Goal: Download file/media

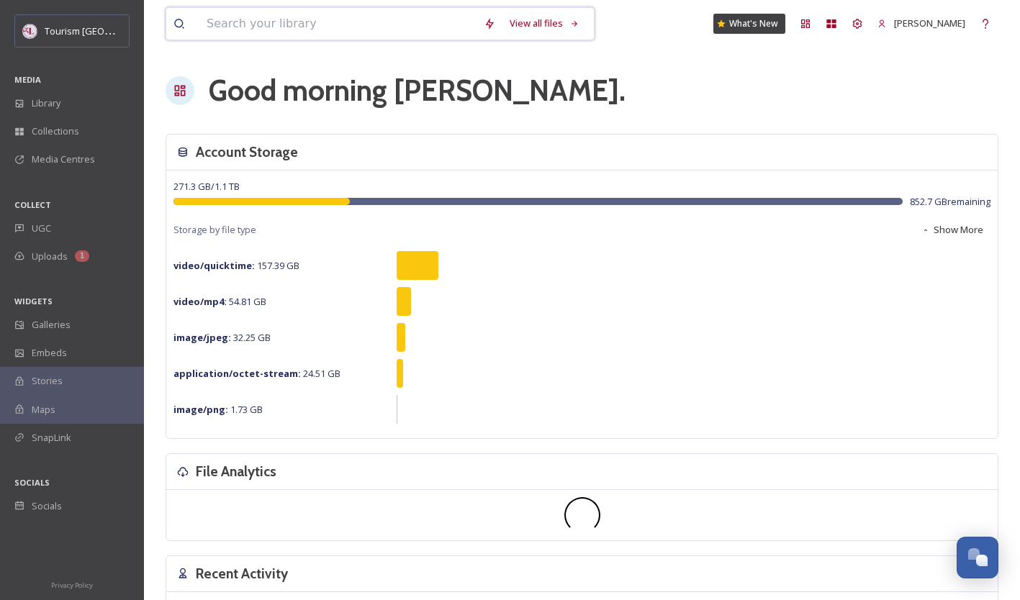
click at [207, 28] on input at bounding box center [337, 24] width 277 height 32
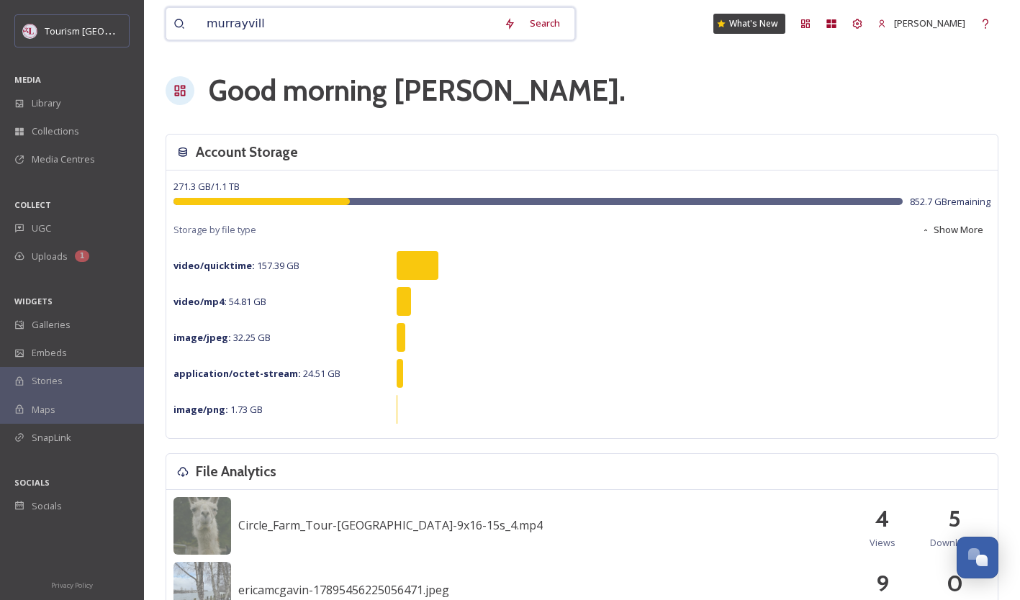
type input "[GEOGRAPHIC_DATA]"
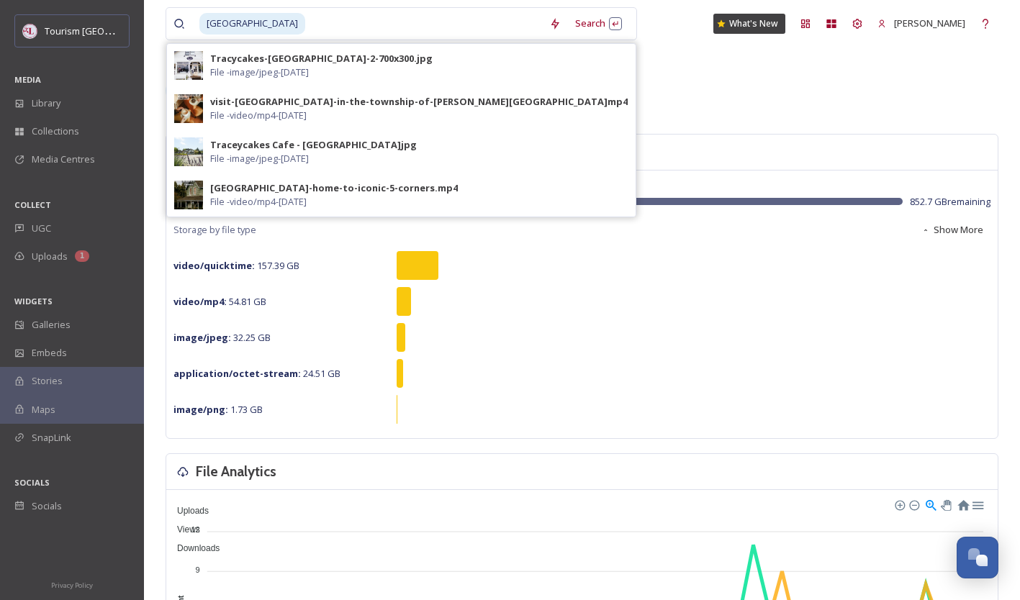
click at [320, 143] on div "Traceycakes Cafe - [GEOGRAPHIC_DATA]jpg" at bounding box center [313, 145] width 207 height 14
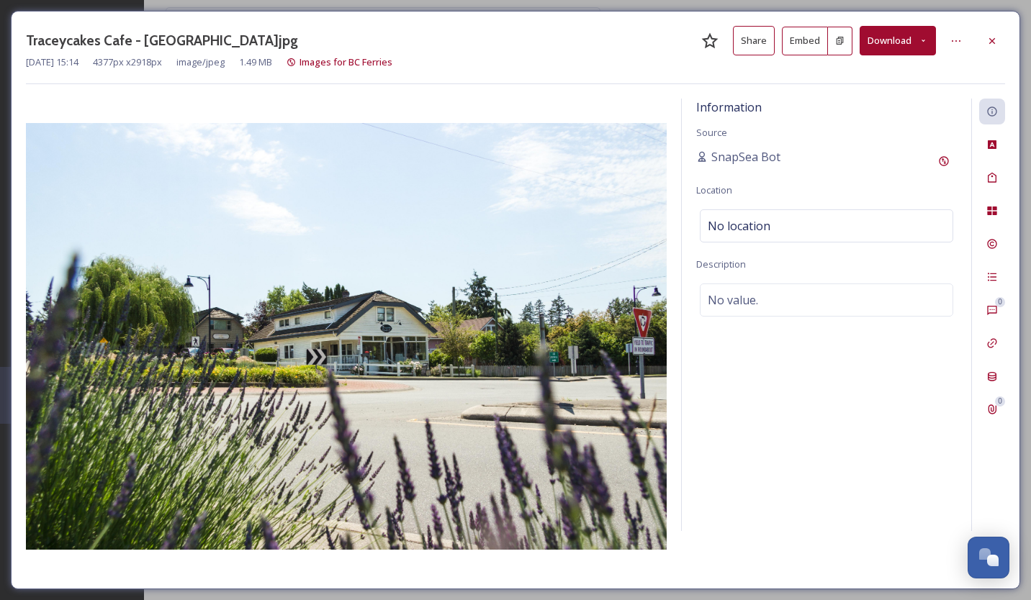
click at [898, 32] on button "Download" at bounding box center [898, 41] width 76 height 30
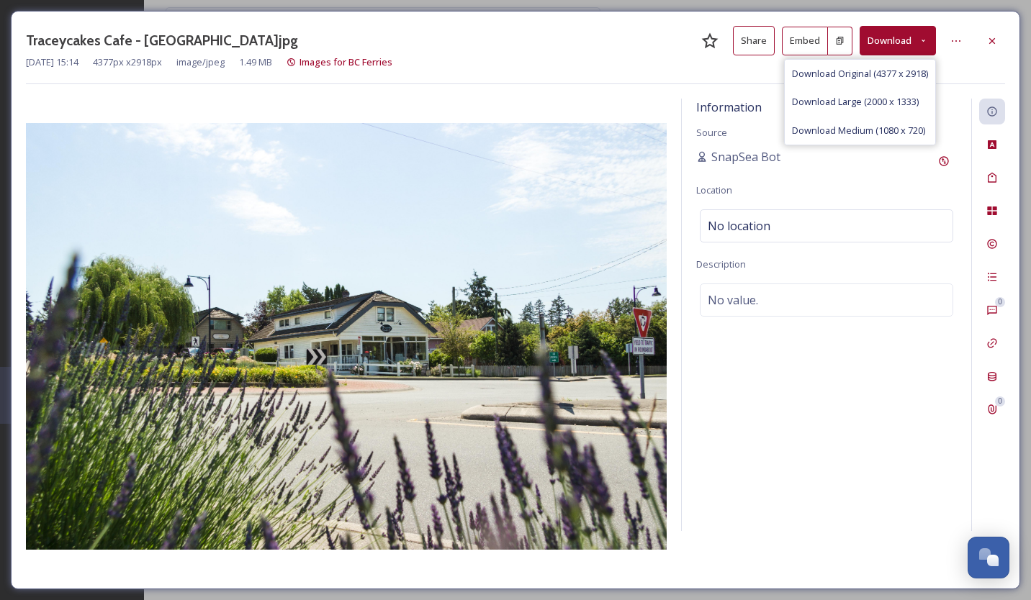
click at [856, 70] on span "Download Original (4377 x 2918)" at bounding box center [860, 74] width 136 height 14
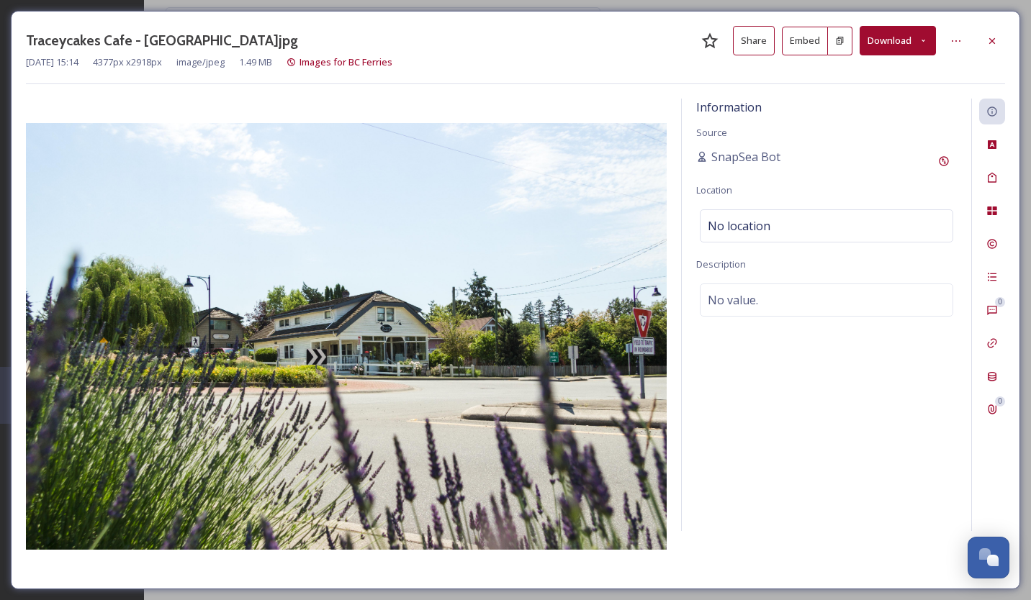
click at [991, 42] on icon at bounding box center [992, 40] width 6 height 6
